Goal: Task Accomplishment & Management: Manage account settings

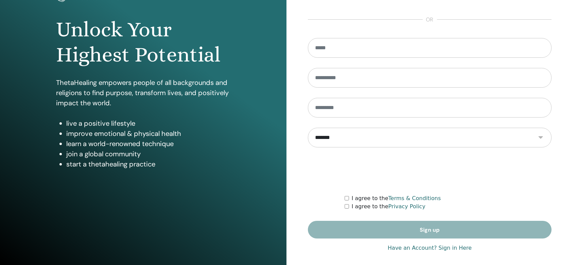
scroll to position [61, 0]
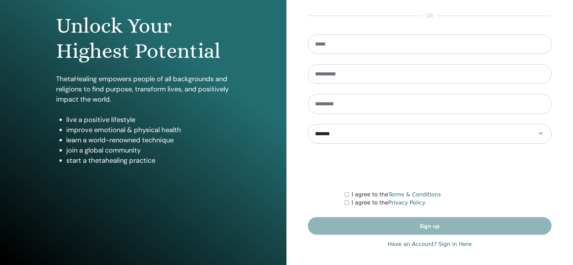
type input "**********"
click at [412, 242] on link "Have an Account? Sign in Here" at bounding box center [430, 244] width 84 height 8
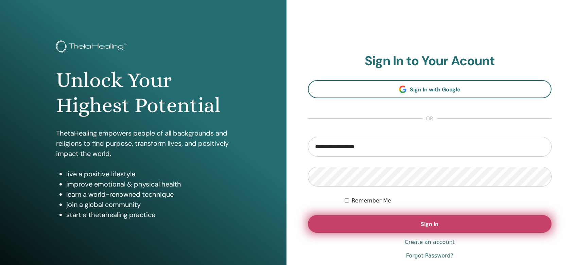
scroll to position [61, 0]
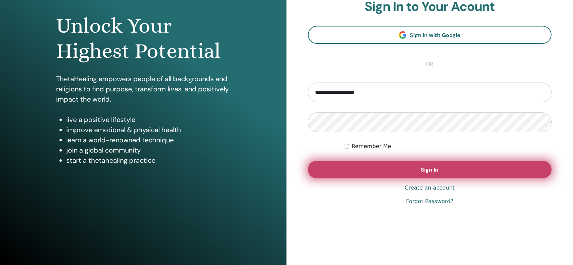
click at [412, 170] on button "Sign In" at bounding box center [430, 170] width 244 height 18
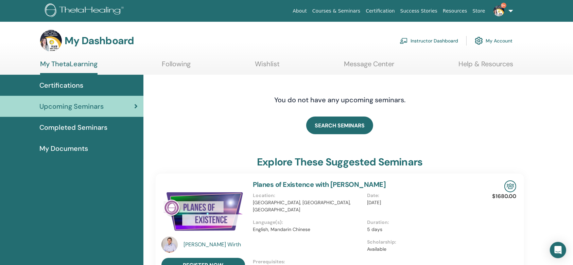
click at [490, 43] on link "My Account" at bounding box center [494, 40] width 38 height 15
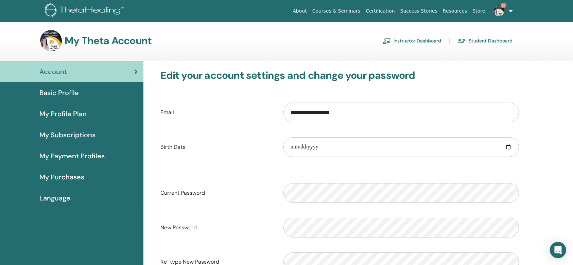
click at [77, 93] on span "Basic Profile" at bounding box center [58, 93] width 39 height 10
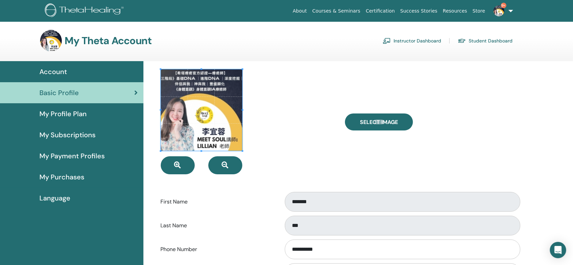
click at [79, 117] on span "My Profile Plan" at bounding box center [62, 114] width 47 height 10
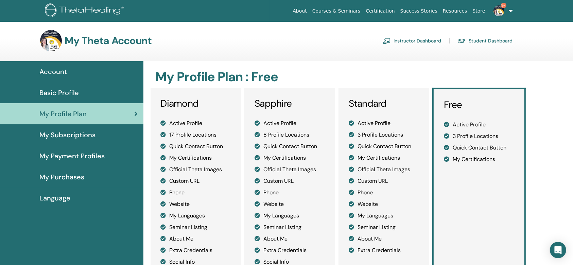
click at [60, 77] on link "Account" at bounding box center [71, 71] width 143 height 21
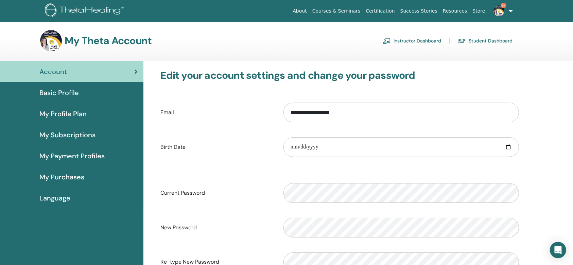
click at [431, 38] on link "Instructor Dashboard" at bounding box center [412, 40] width 58 height 11
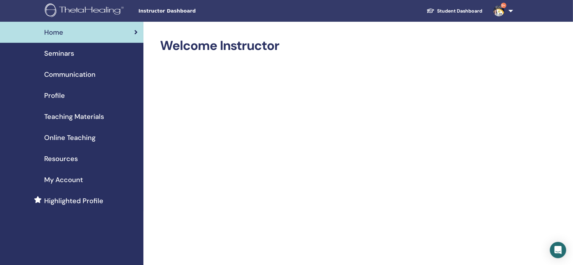
click at [69, 59] on link "Seminars" at bounding box center [71, 53] width 143 height 21
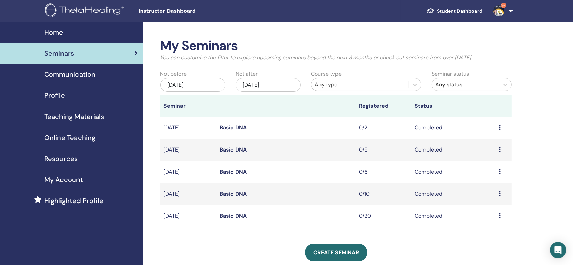
click at [231, 126] on link "Basic DNA" at bounding box center [233, 127] width 27 height 7
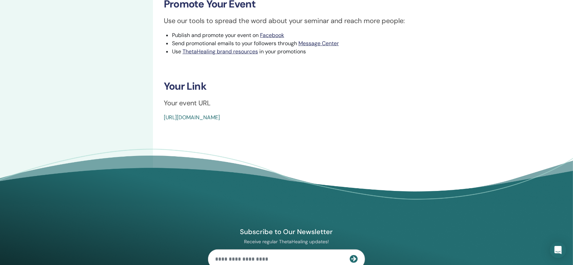
scroll to position [181, 0]
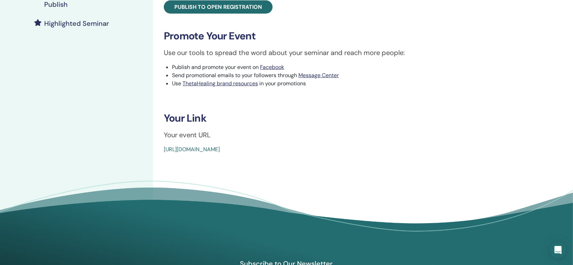
click at [220, 149] on link "https://www.thetahealing.com/seminar-373395-details.html" at bounding box center [192, 149] width 56 height 7
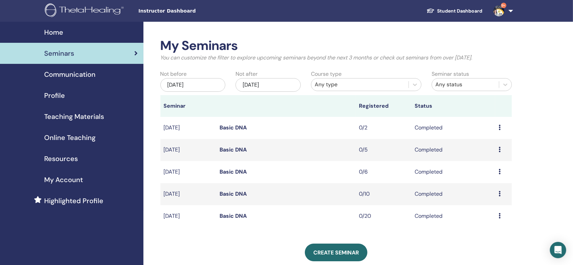
click at [500, 128] on icon at bounding box center [500, 127] width 2 height 5
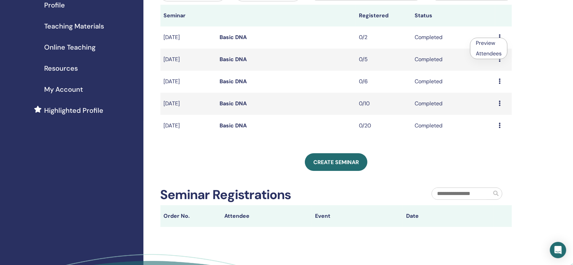
click at [483, 169] on div "Create seminar" at bounding box center [336, 162] width 352 height 18
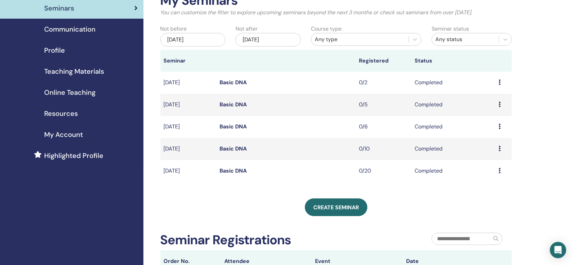
click at [498, 169] on td "Preview Attendees" at bounding box center [503, 171] width 17 height 22
click at [500, 171] on icon at bounding box center [500, 170] width 2 height 5
click at [500, 171] on li "Preview" at bounding box center [489, 176] width 37 height 10
click at [500, 171] on icon at bounding box center [500, 170] width 2 height 5
click at [499, 175] on li "Preview" at bounding box center [489, 176] width 37 height 10
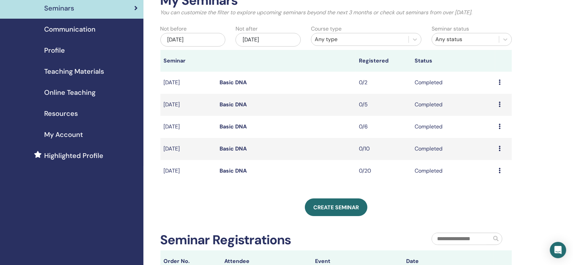
click at [240, 172] on link "Basic DNA" at bounding box center [233, 170] width 27 height 7
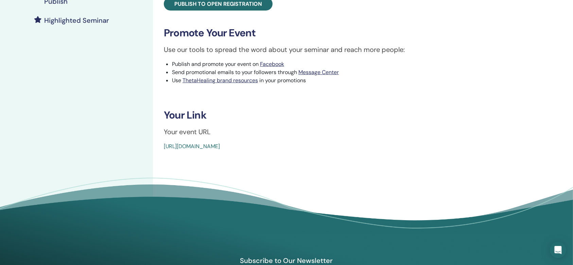
scroll to position [317, 0]
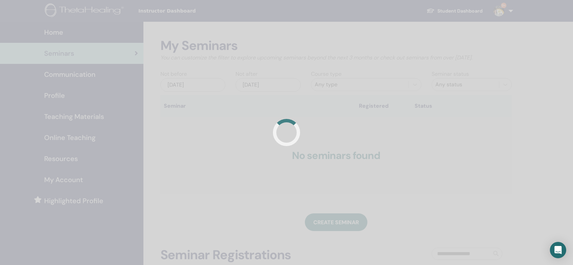
scroll to position [45, 0]
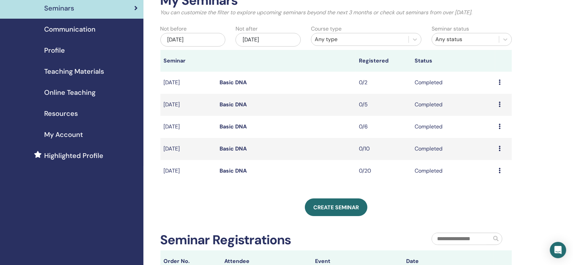
drag, startPoint x: 243, startPoint y: 82, endPoint x: 462, endPoint y: 90, distance: 219.3
drag, startPoint x: 462, startPoint y: 90, endPoint x: 492, endPoint y: 76, distance: 33.3
click at [492, 76] on td "Completed" at bounding box center [453, 83] width 84 height 22
click at [420, 83] on td "Completed" at bounding box center [453, 83] width 84 height 22
click at [499, 80] on icon at bounding box center [500, 82] width 2 height 5
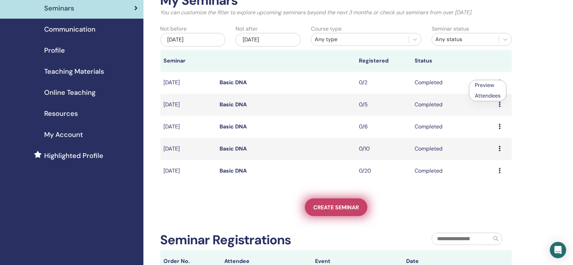
click at [332, 213] on link "Create seminar" at bounding box center [336, 207] width 63 height 18
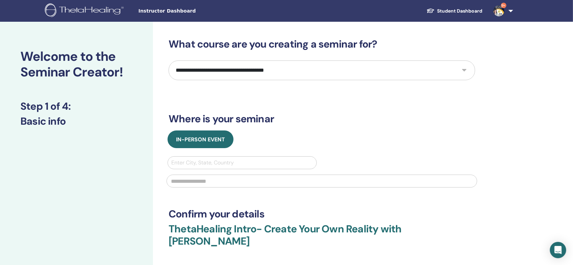
click at [271, 65] on select "**********" at bounding box center [322, 70] width 307 height 20
select select "*"
click at [169, 60] on select "**********" at bounding box center [322, 70] width 307 height 20
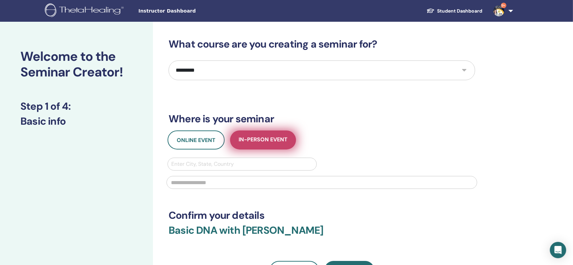
click at [248, 141] on span "In-Person Event" at bounding box center [263, 140] width 49 height 8
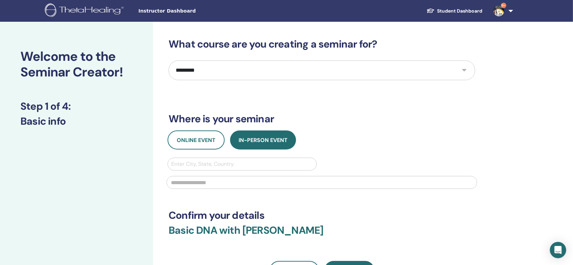
click at [225, 163] on div at bounding box center [242, 164] width 142 height 10
type input "***"
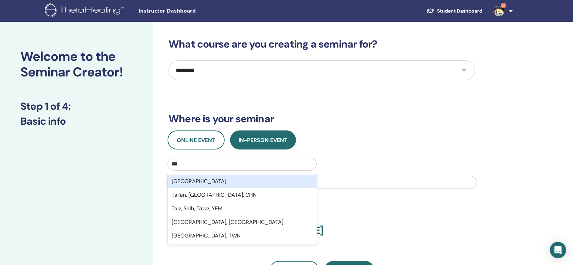
click at [229, 181] on div "Taiwan" at bounding box center [242, 182] width 149 height 14
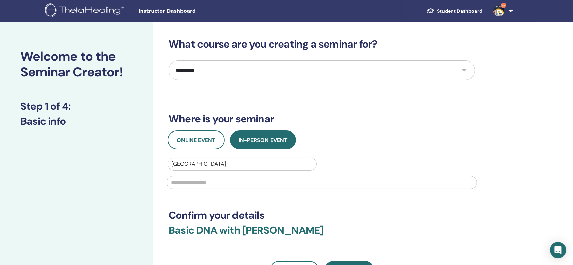
click at [227, 184] on input "text" at bounding box center [322, 182] width 311 height 13
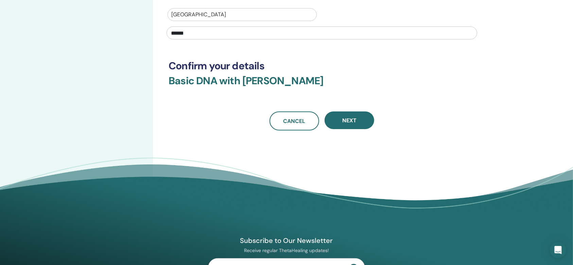
scroll to position [136, 0]
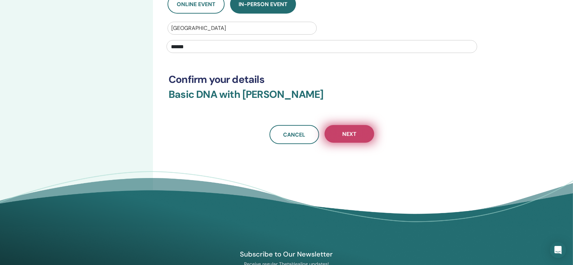
type input "******"
click at [340, 140] on button "Next" at bounding box center [350, 134] width 50 height 18
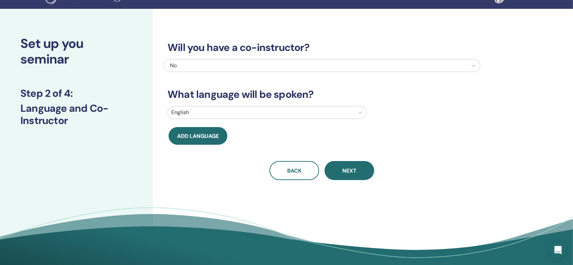
scroll to position [0, 0]
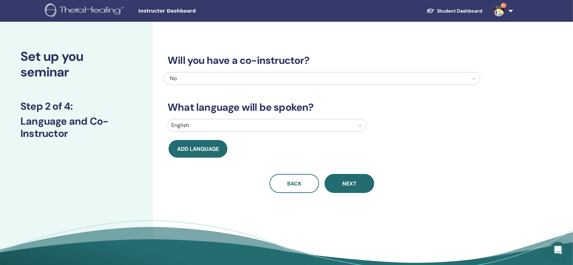
click at [224, 129] on div at bounding box center [260, 126] width 179 height 10
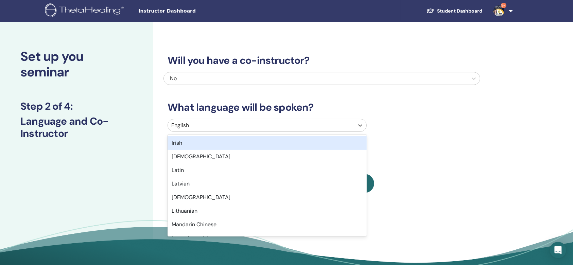
scroll to position [362, 0]
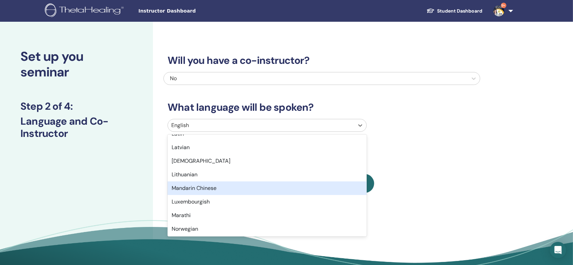
click at [222, 183] on div "Mandarin Chinese" at bounding box center [267, 188] width 199 height 14
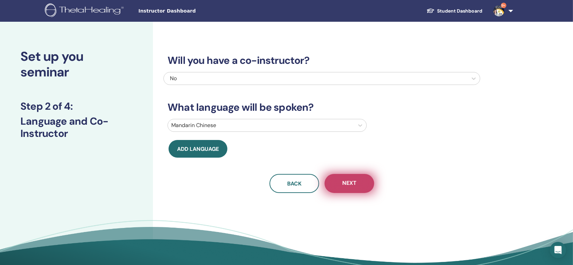
click at [357, 188] on button "Next" at bounding box center [350, 183] width 50 height 19
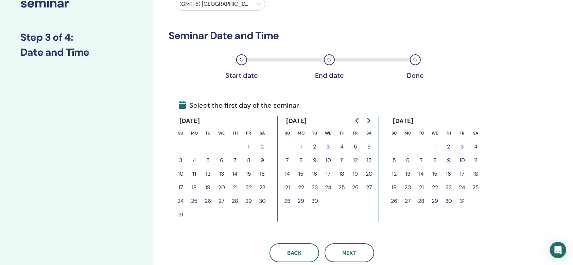
scroll to position [90, 0]
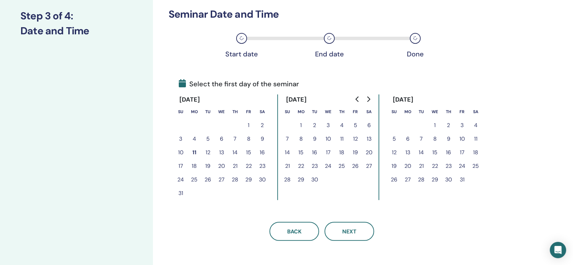
click at [182, 150] on button "10" at bounding box center [181, 153] width 14 height 14
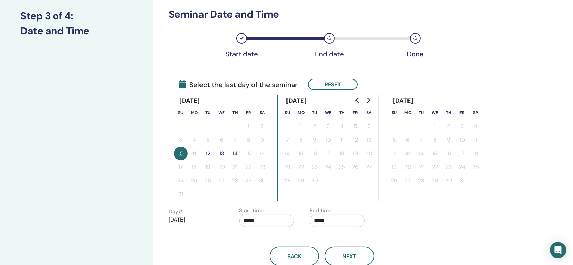
click at [209, 155] on button "12" at bounding box center [208, 154] width 14 height 14
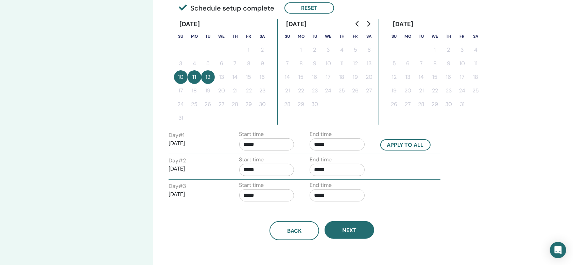
scroll to position [181, 0]
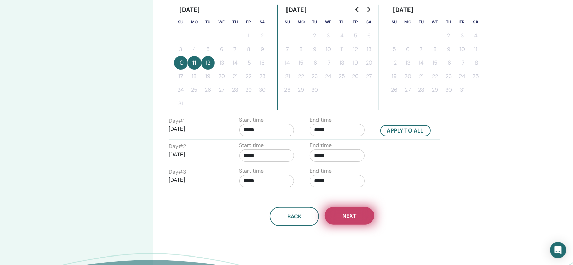
click at [357, 216] on button "Next" at bounding box center [350, 216] width 50 height 18
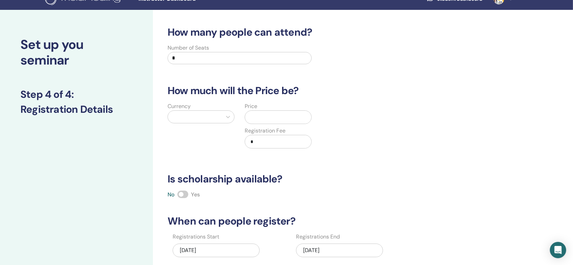
scroll to position [0, 0]
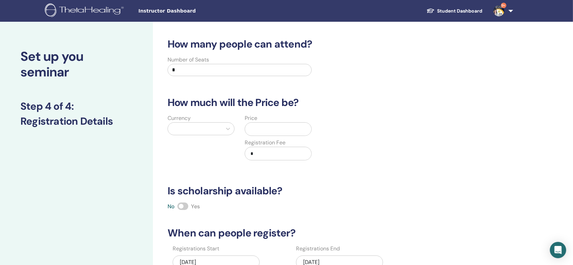
drag, startPoint x: 183, startPoint y: 72, endPoint x: 169, endPoint y: 70, distance: 14.8
click at [169, 70] on input "*" at bounding box center [240, 70] width 144 height 12
type input "*"
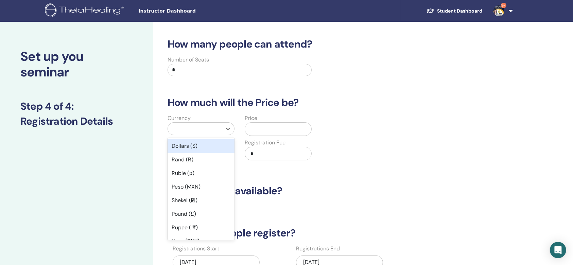
click at [187, 127] on div at bounding box center [194, 129] width 47 height 10
click at [196, 147] on div "Dollars ($)" at bounding box center [201, 146] width 67 height 14
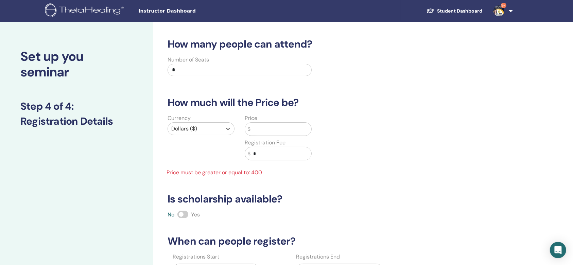
click at [272, 131] on input "text" at bounding box center [280, 129] width 61 height 13
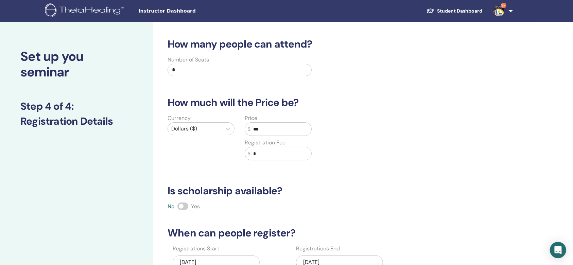
type input "***"
click at [282, 158] on input "*" at bounding box center [280, 153] width 61 height 13
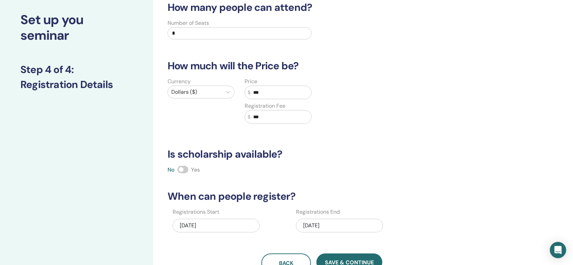
scroll to position [90, 0]
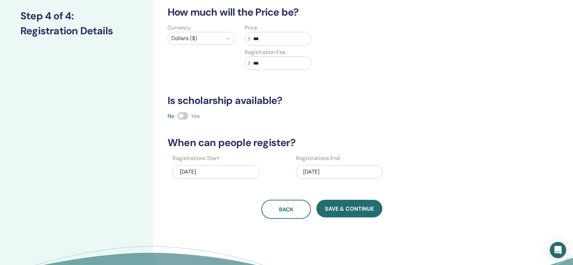
type input "***"
click at [330, 171] on div "08/12/2025" at bounding box center [339, 172] width 87 height 14
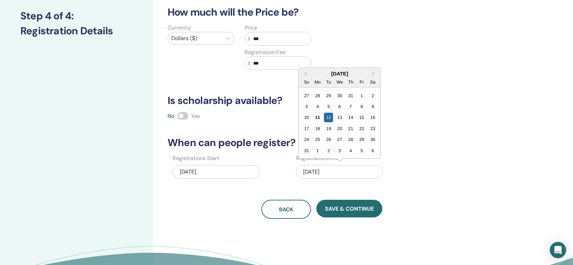
click at [301, 151] on div "31 1 2 3 4 5 6" at bounding box center [339, 150] width 77 height 11
click at [306, 154] on div "31" at bounding box center [306, 150] width 9 height 9
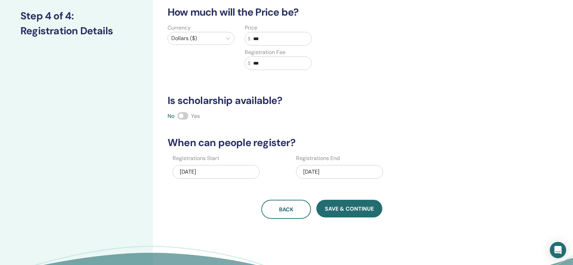
click at [197, 198] on div "How many people can attend? Number of Seats * How much will the Price be? Curre…" at bounding box center [321, 83] width 317 height 271
click at [198, 174] on div "[DATE]" at bounding box center [216, 172] width 87 height 14
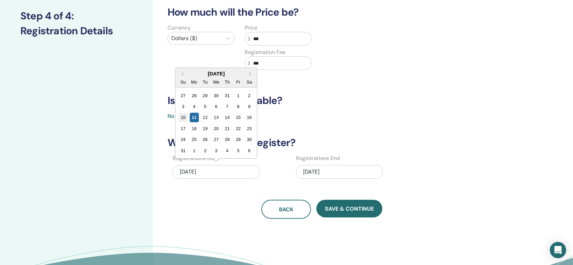
click at [185, 119] on div "10" at bounding box center [182, 117] width 9 height 9
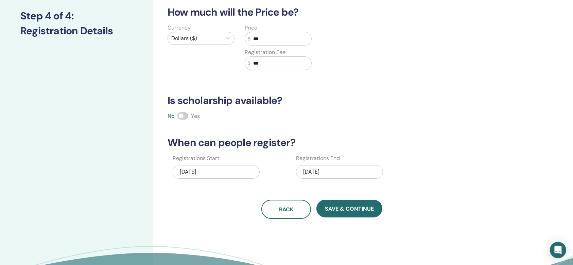
click at [193, 238] on div "How many people can attend? Number of Seats * How much will the Price be? Curre…" at bounding box center [344, 122] width 382 height 383
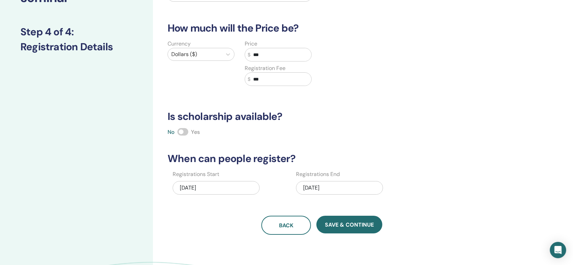
scroll to position [136, 0]
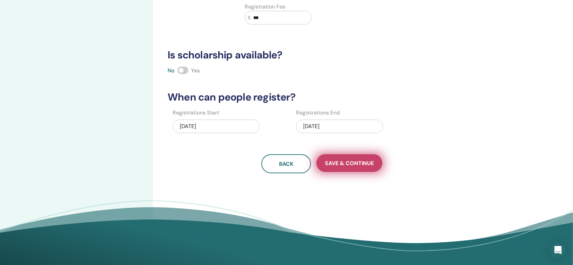
click at [365, 164] on span "Save & Continue" at bounding box center [349, 163] width 49 height 7
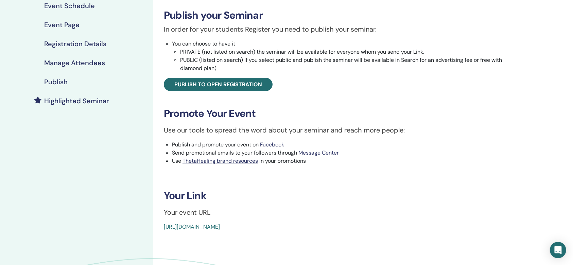
scroll to position [90, 0]
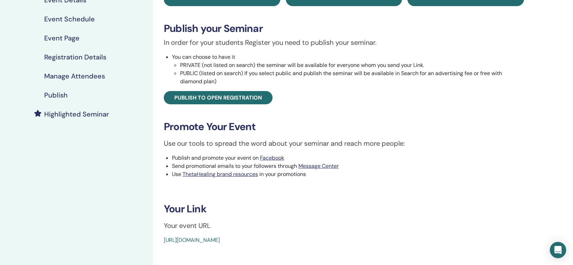
click at [71, 91] on div "Publish" at bounding box center [76, 95] width 142 height 8
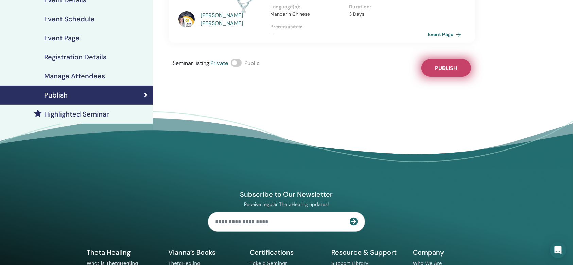
click at [453, 61] on button "Publish" at bounding box center [446, 68] width 50 height 18
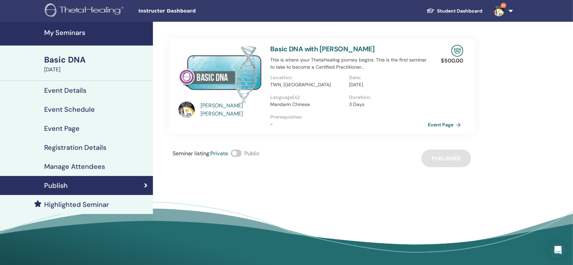
click at [89, 29] on h4 "My Seminars" at bounding box center [96, 33] width 105 height 8
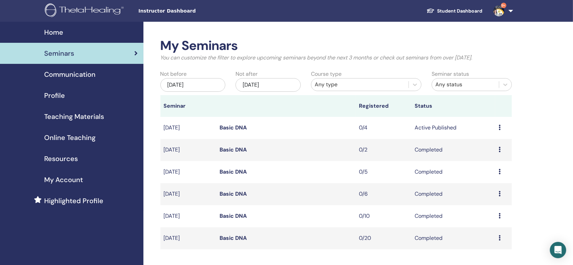
click at [499, 127] on icon at bounding box center [500, 127] width 2 height 5
click at [439, 132] on td "Active Published" at bounding box center [453, 128] width 84 height 22
click at [241, 123] on td "Basic DNA" at bounding box center [286, 128] width 140 height 22
click at [240, 126] on link "Basic DNA" at bounding box center [233, 127] width 27 height 7
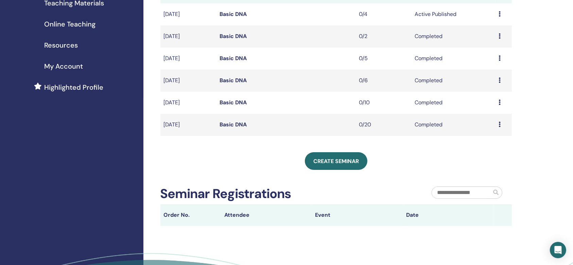
scroll to position [181, 0]
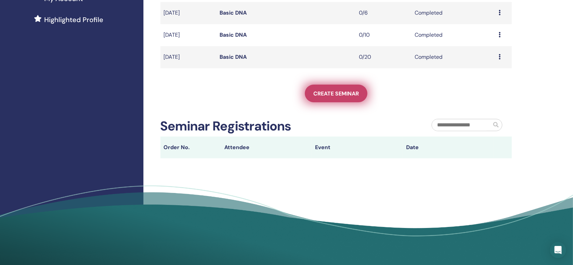
click at [322, 99] on link "Create seminar" at bounding box center [336, 94] width 63 height 18
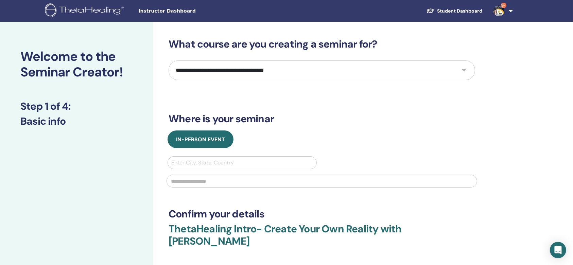
click at [272, 82] on div "**********" at bounding box center [322, 164] width 307 height 253
click at [271, 67] on select "**********" at bounding box center [322, 70] width 307 height 20
select select "*"
click at [169, 60] on select "**********" at bounding box center [322, 70] width 307 height 20
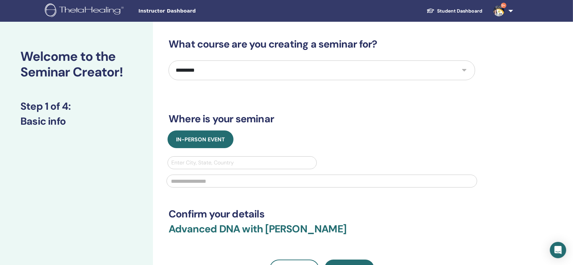
click at [226, 164] on div at bounding box center [242, 163] width 142 height 10
click at [228, 165] on div at bounding box center [242, 163] width 142 height 10
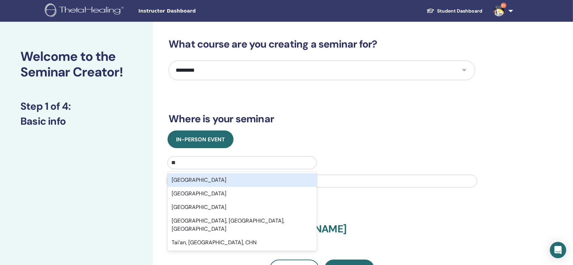
type input "***"
click at [226, 186] on div "[GEOGRAPHIC_DATA]" at bounding box center [242, 180] width 149 height 14
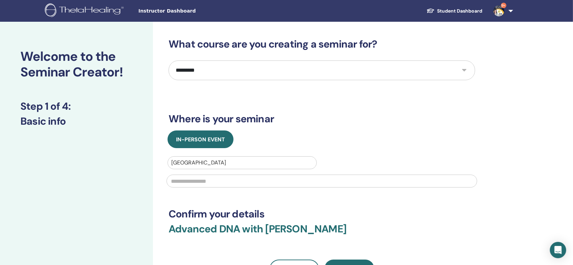
click at [227, 187] on input "text" at bounding box center [322, 181] width 311 height 13
type input "******"
click at [421, 142] on div "In-Person Event" at bounding box center [321, 140] width 317 height 18
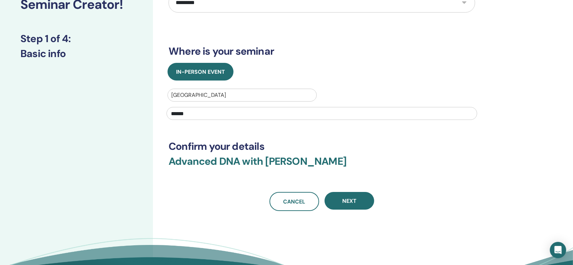
scroll to position [90, 0]
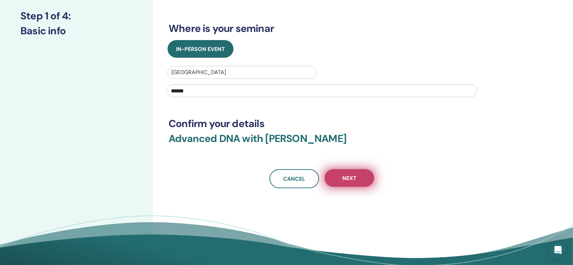
click at [354, 177] on span "Next" at bounding box center [349, 178] width 14 height 7
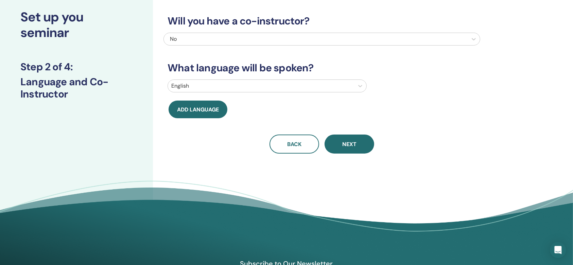
scroll to position [0, 0]
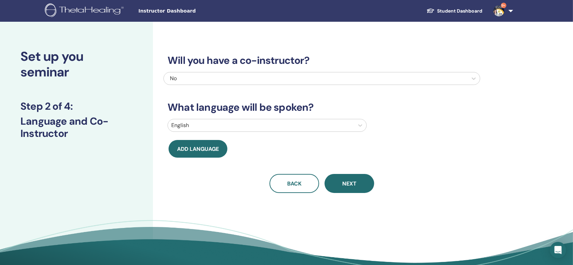
click at [320, 76] on div "No" at bounding box center [292, 78] width 245 height 8
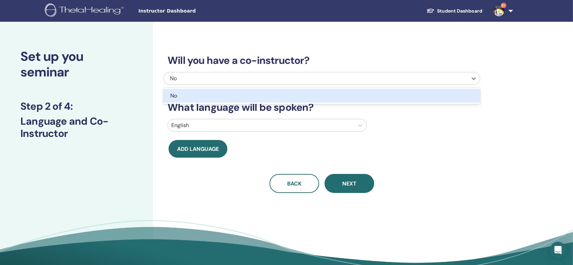
click at [408, 123] on div "English" at bounding box center [321, 125] width 319 height 13
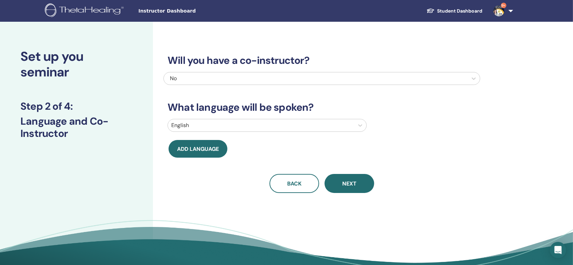
click at [334, 122] on div at bounding box center [260, 126] width 179 height 10
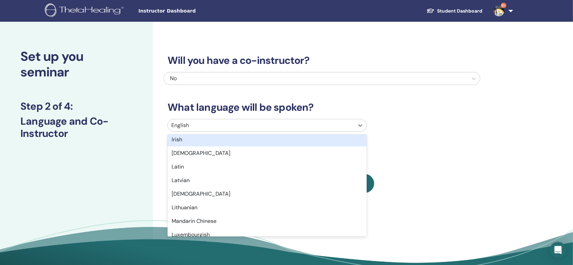
scroll to position [362, 0]
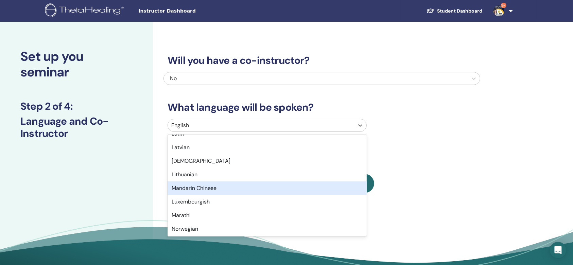
click at [215, 192] on div "Mandarin Chinese" at bounding box center [267, 188] width 199 height 14
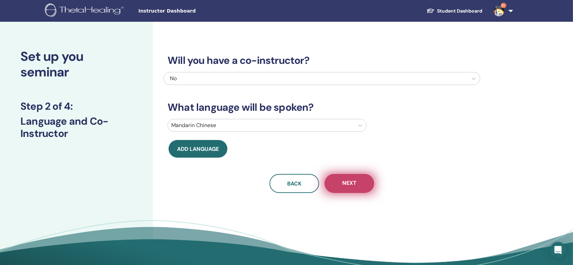
click at [362, 184] on button "Next" at bounding box center [350, 183] width 50 height 19
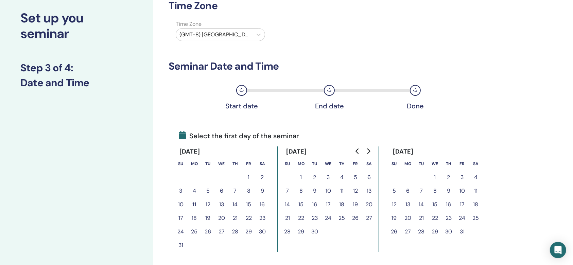
scroll to position [90, 0]
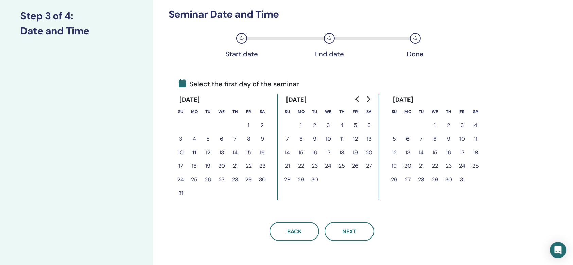
click at [182, 166] on button "17" at bounding box center [181, 166] width 14 height 14
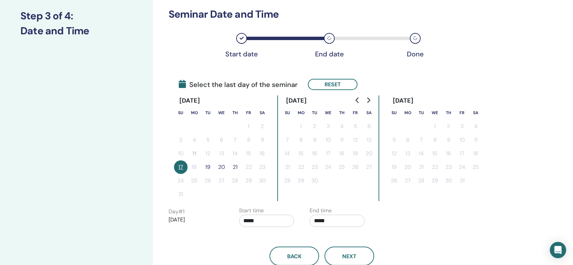
click at [211, 168] on button "19" at bounding box center [208, 167] width 14 height 14
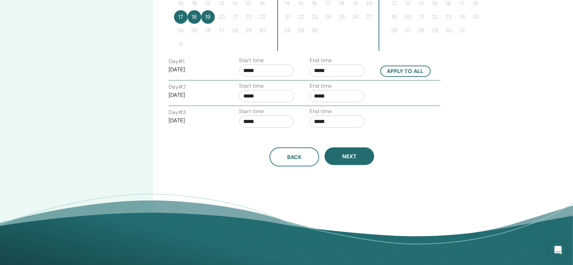
scroll to position [226, 0]
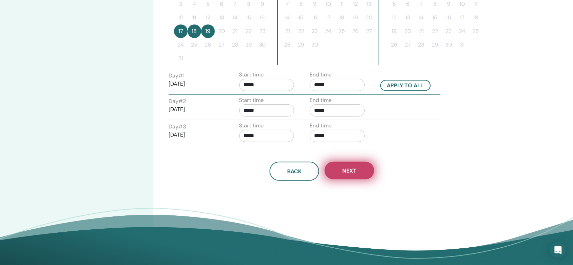
click at [350, 176] on button "Next" at bounding box center [350, 171] width 50 height 18
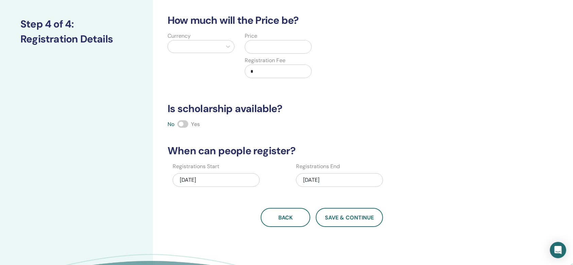
scroll to position [0, 0]
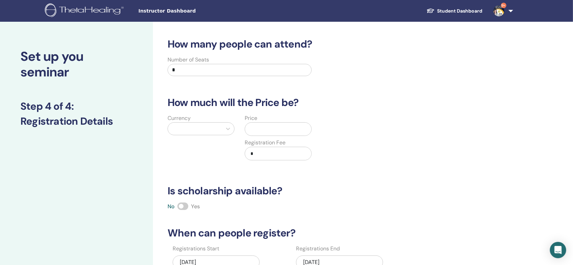
click at [217, 122] on div "Currency" at bounding box center [200, 141] width 77 height 54
drag, startPoint x: 201, startPoint y: 68, endPoint x: 104, endPoint y: 68, distance: 96.9
click at [104, 68] on div "Set up you seminar Step 4 of 4 : Registration Details How many people can atten…" at bounding box center [286, 213] width 573 height 383
type input "*"
click at [223, 134] on div at bounding box center [228, 129] width 12 height 12
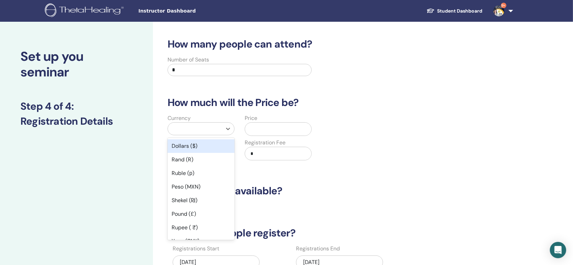
click at [226, 144] on div "Dollars ($)" at bounding box center [201, 146] width 67 height 14
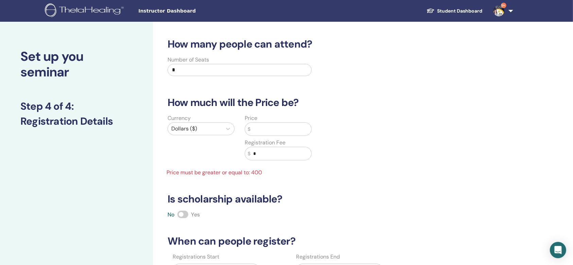
click at [293, 124] on input "text" at bounding box center [280, 129] width 61 height 13
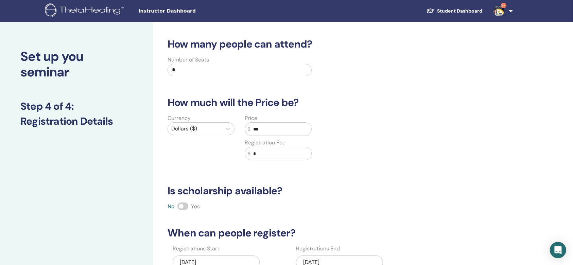
type input "***"
click at [263, 152] on input "*" at bounding box center [280, 153] width 61 height 13
type input "***"
click at [390, 167] on div "Currency Dollars ($) Price $ *** Registration Fee $ ***" at bounding box center [316, 141] width 317 height 54
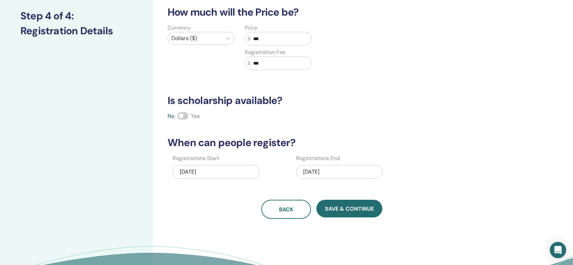
click at [211, 170] on div "08/11/2025" at bounding box center [216, 172] width 87 height 14
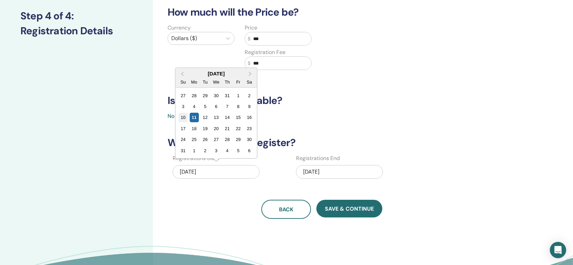
click at [185, 119] on div "10" at bounding box center [182, 117] width 9 height 9
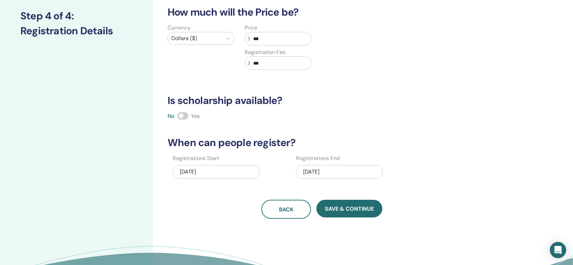
click at [311, 173] on div "08/19/2025" at bounding box center [339, 172] width 87 height 14
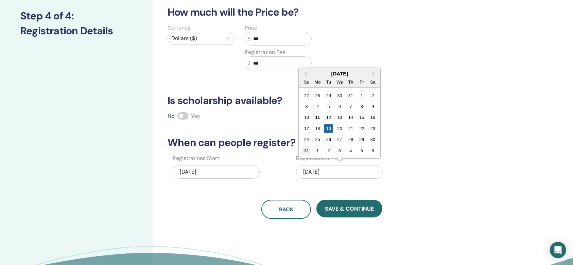
click at [308, 149] on div "31" at bounding box center [306, 150] width 9 height 9
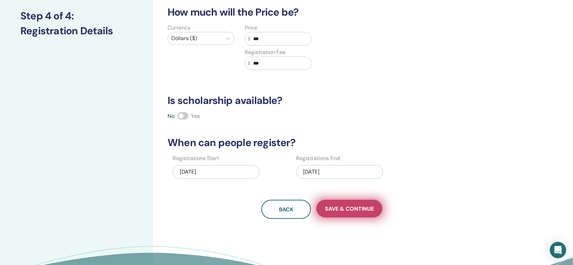
click at [348, 213] on button "Save & Continue" at bounding box center [349, 209] width 66 height 18
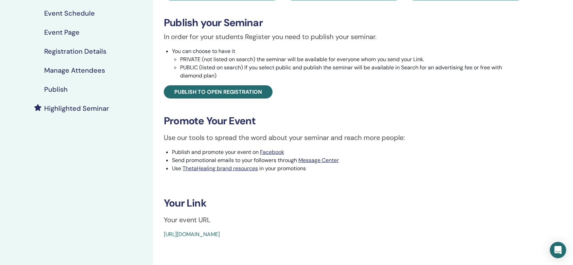
scroll to position [136, 0]
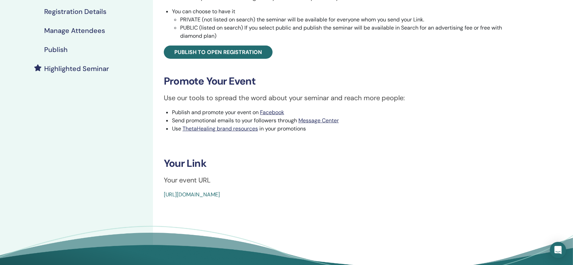
click at [71, 54] on link "Publish" at bounding box center [76, 49] width 153 height 19
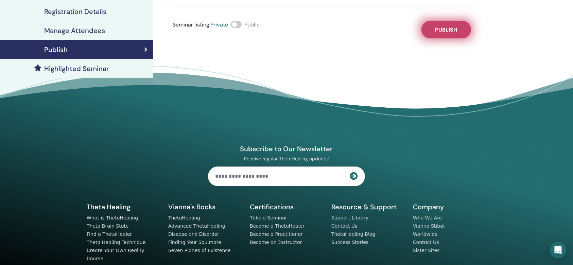
click at [447, 32] on span "Publish" at bounding box center [446, 29] width 22 height 7
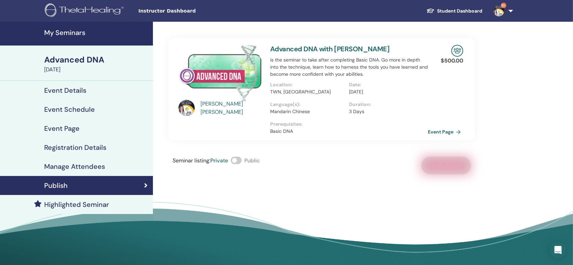
click at [85, 64] on div "Advanced DNA" at bounding box center [96, 60] width 105 height 12
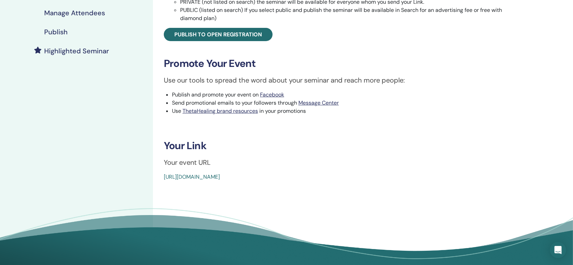
scroll to position [226, 0]
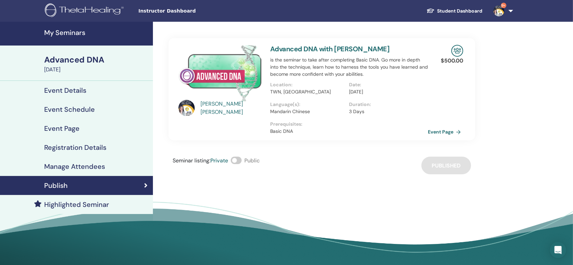
click at [63, 34] on h4 "My Seminars" at bounding box center [96, 33] width 105 height 8
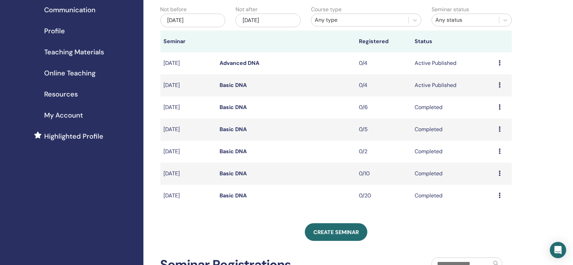
scroll to position [90, 0]
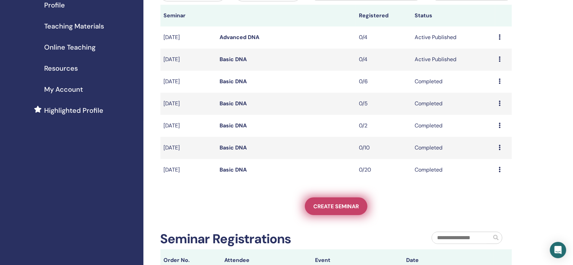
click at [341, 209] on span "Create seminar" at bounding box center [336, 206] width 46 height 7
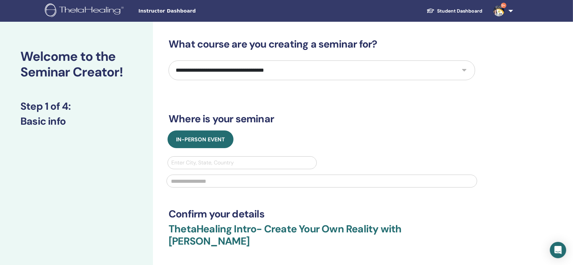
click at [246, 78] on select "**********" at bounding box center [322, 70] width 307 height 20
select select "**"
click at [169, 60] on select "**********" at bounding box center [322, 70] width 307 height 20
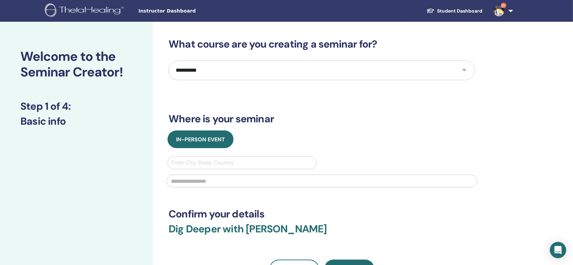
click at [213, 168] on div "Enter City, State, Country" at bounding box center [242, 163] width 149 height 12
click at [215, 163] on div at bounding box center [242, 163] width 142 height 10
type input "***"
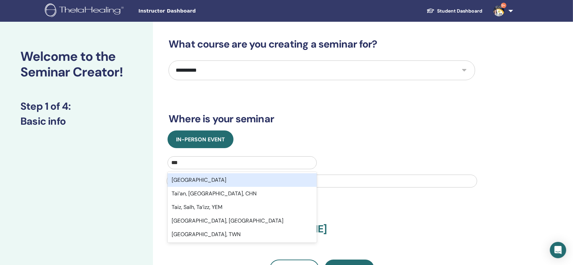
click at [211, 177] on div "[GEOGRAPHIC_DATA]" at bounding box center [242, 180] width 149 height 14
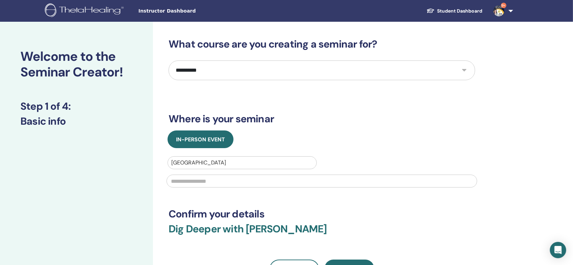
click at [226, 186] on input "text" at bounding box center [322, 181] width 311 height 13
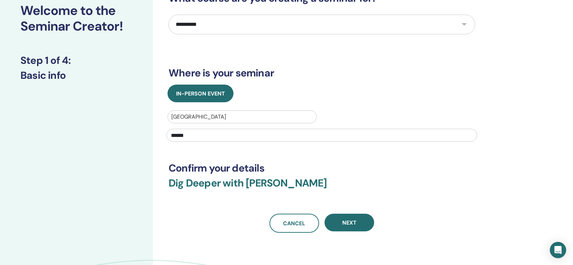
scroll to position [90, 0]
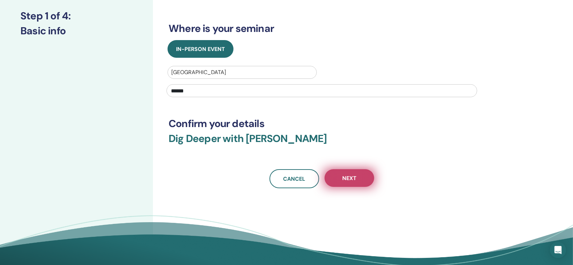
type input "******"
click at [350, 178] on span "Next" at bounding box center [349, 178] width 14 height 7
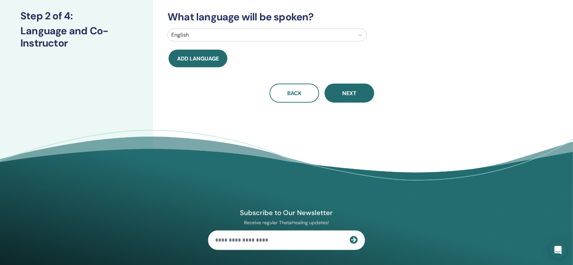
scroll to position [0, 0]
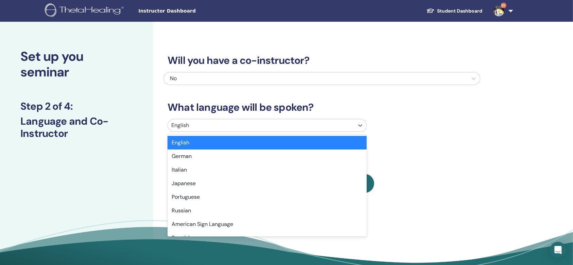
click at [312, 121] on div at bounding box center [260, 126] width 179 height 10
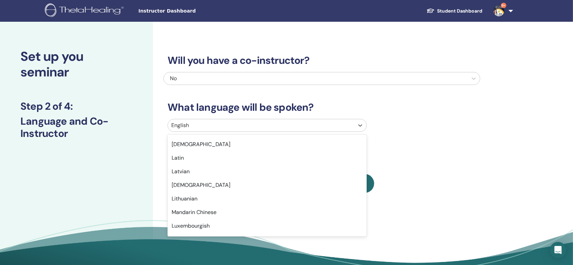
scroll to position [362, 0]
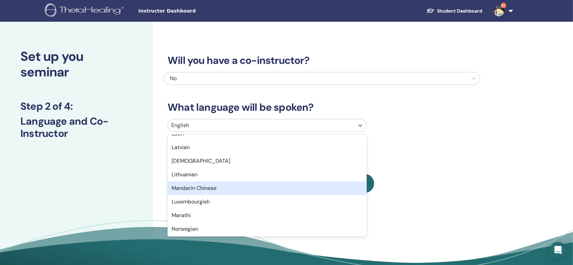
click at [262, 184] on div "Mandarin Chinese" at bounding box center [267, 188] width 199 height 14
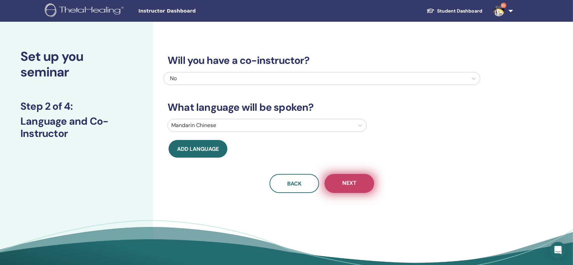
click at [343, 186] on span "Next" at bounding box center [349, 183] width 14 height 8
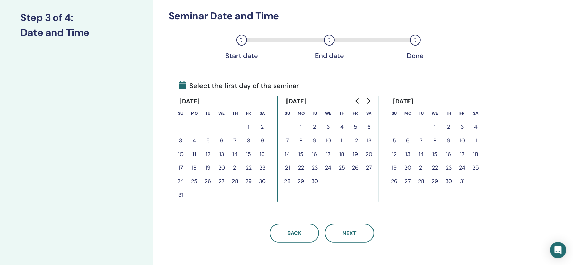
scroll to position [90, 0]
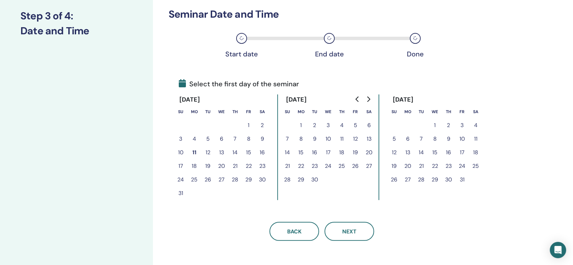
click at [183, 181] on button "24" at bounding box center [181, 180] width 14 height 14
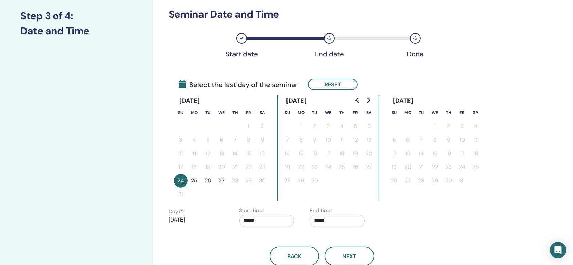
click at [197, 179] on button "25" at bounding box center [195, 181] width 14 height 14
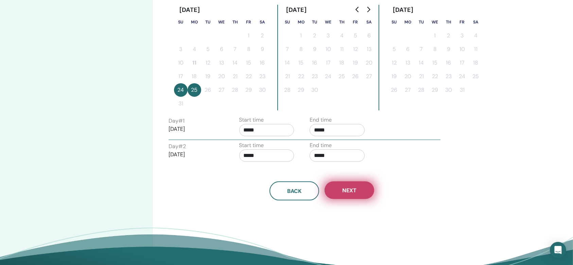
click at [354, 194] on button "Next" at bounding box center [350, 190] width 50 height 18
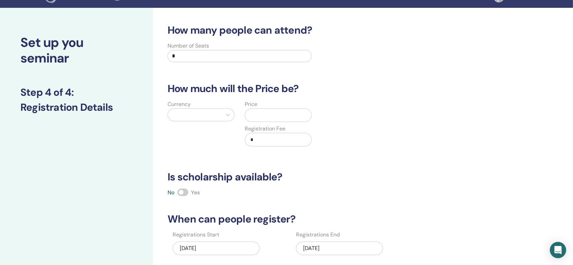
scroll to position [0, 0]
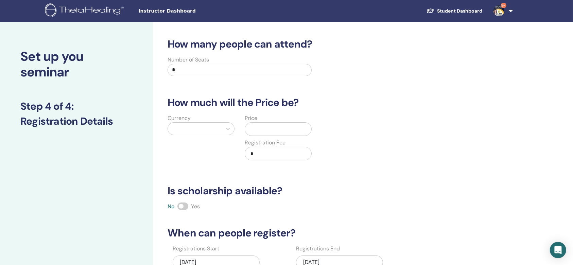
click at [186, 75] on input "*" at bounding box center [240, 70] width 144 height 12
type input "*"
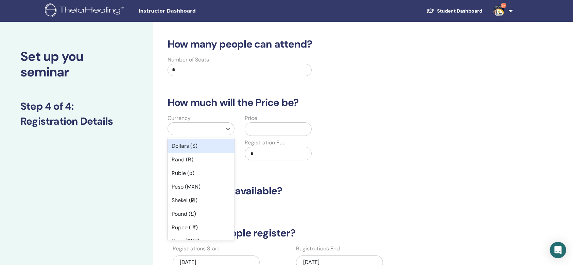
click at [218, 128] on div at bounding box center [194, 129] width 47 height 10
click at [210, 145] on div "Dollars ($)" at bounding box center [201, 146] width 67 height 14
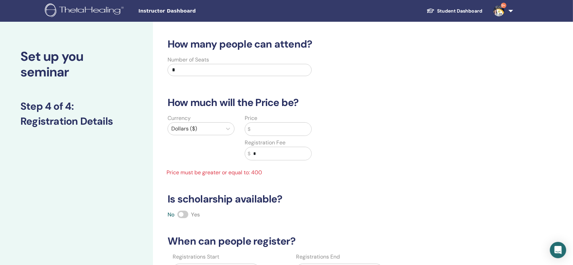
click at [285, 127] on input "text" at bounding box center [280, 129] width 61 height 13
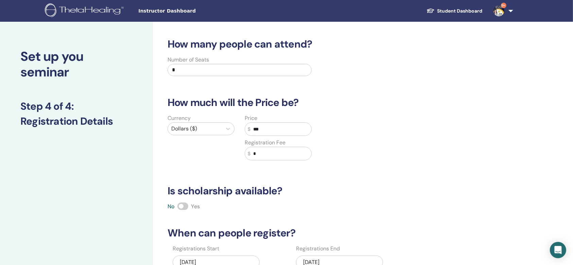
type input "***"
drag, startPoint x: 275, startPoint y: 161, endPoint x: 265, endPoint y: 152, distance: 13.3
click at [256, 160] on div "Price $ *** Registration Fee $ *" at bounding box center [278, 141] width 77 height 54
drag, startPoint x: 265, startPoint y: 152, endPoint x: 248, endPoint y: 148, distance: 17.1
click at [248, 148] on div "$ *" at bounding box center [278, 154] width 67 height 14
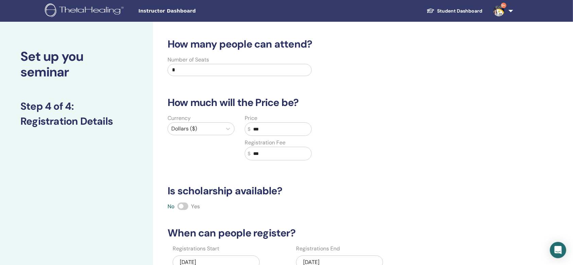
type input "***"
click at [447, 170] on div "How many people can attend? Number of Seats * How much will the Price be? Curre…" at bounding box center [321, 173] width 317 height 271
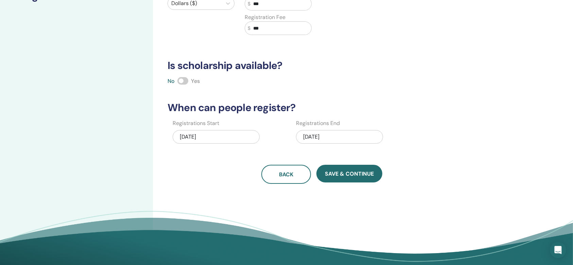
scroll to position [181, 0]
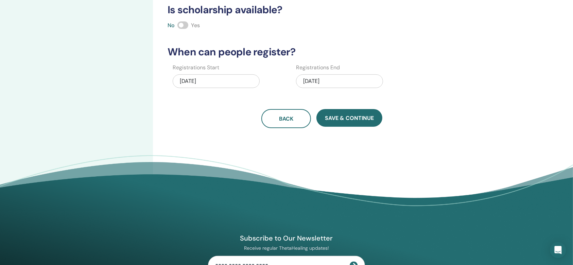
click at [223, 80] on div "08/11/2025" at bounding box center [216, 81] width 87 height 14
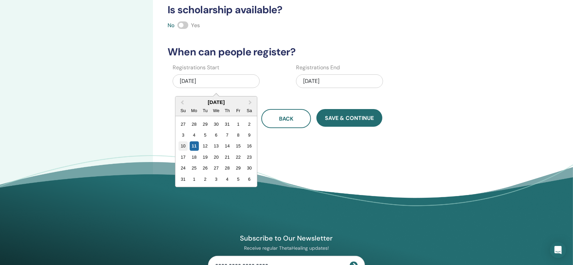
click at [186, 145] on div "10" at bounding box center [182, 145] width 9 height 9
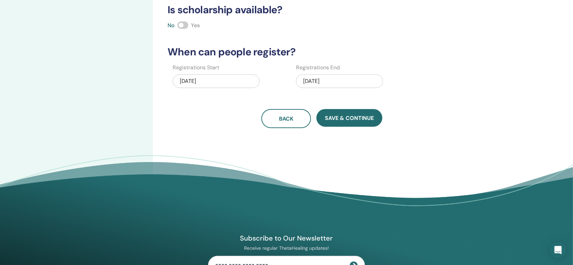
drag, startPoint x: 321, startPoint y: 82, endPoint x: 322, endPoint y: 87, distance: 5.5
click at [321, 83] on div "08/25/2025" at bounding box center [339, 81] width 87 height 14
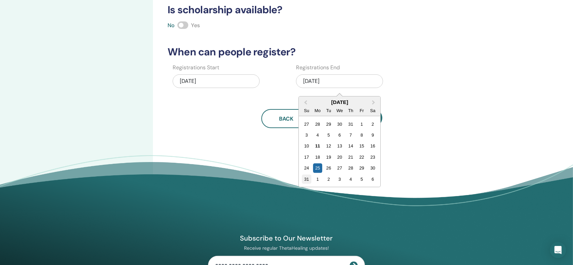
click at [306, 182] on div "31" at bounding box center [306, 179] width 9 height 9
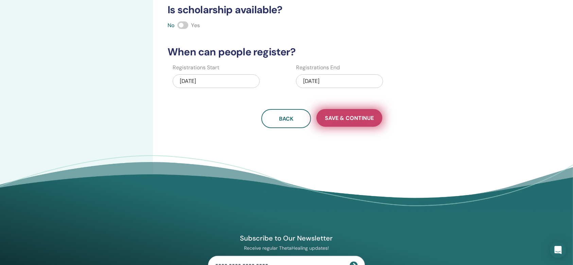
click at [361, 117] on span "Save & Continue" at bounding box center [349, 118] width 49 height 7
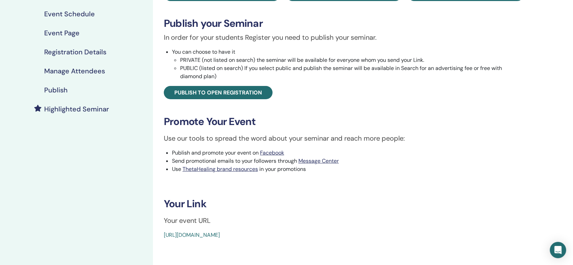
scroll to position [45, 0]
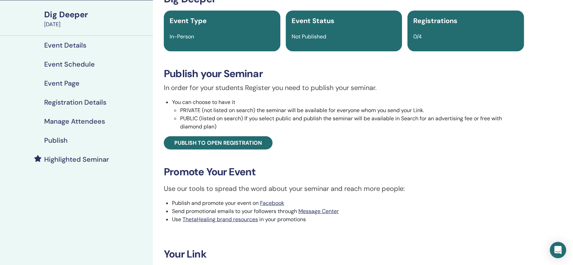
click at [64, 144] on h4 "Publish" at bounding box center [55, 140] width 23 height 8
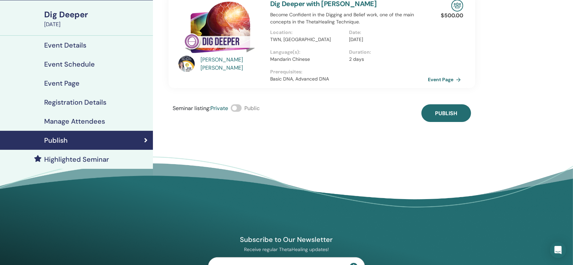
click at [419, 115] on div "Seminar listing : Private Public Publish" at bounding box center [322, 113] width 307 height 18
click at [437, 118] on button "Publish" at bounding box center [446, 113] width 50 height 18
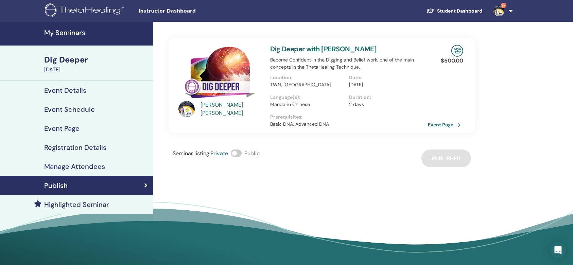
click at [68, 30] on h4 "My Seminars" at bounding box center [96, 33] width 105 height 8
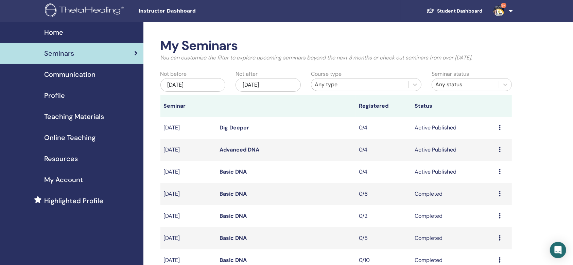
click at [232, 126] on link "Dig Deeper" at bounding box center [235, 127] width 30 height 7
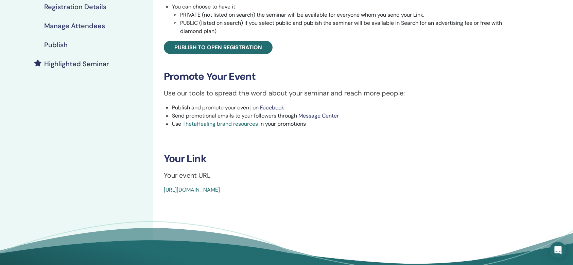
scroll to position [226, 0]
